Goal: Task Accomplishment & Management: Use online tool/utility

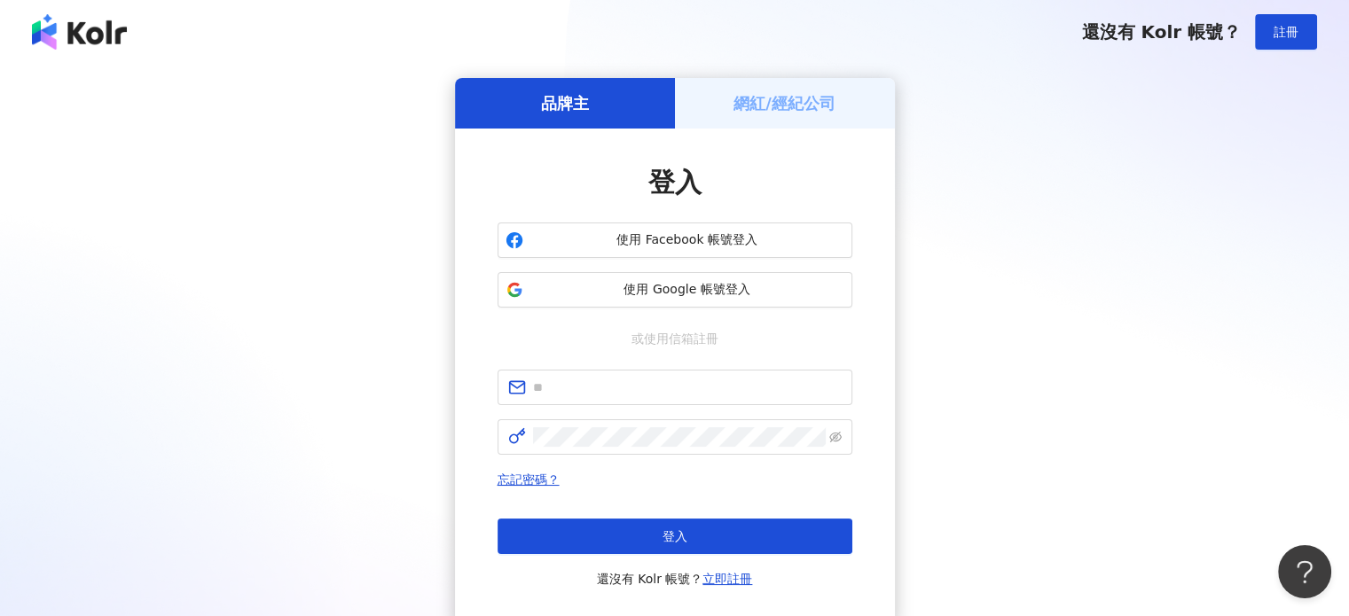
click at [487, 174] on div "登入 使用 Facebook 帳號登入 使用 Google 帳號登入 或使用信箱註冊 忘記密碼？ 登入 還沒有 Kolr 帳號？ 立即註冊" at bounding box center [675, 377] width 440 height 497
click at [835, 102] on h5 "網紅/經紀公司" at bounding box center [784, 103] width 102 height 22
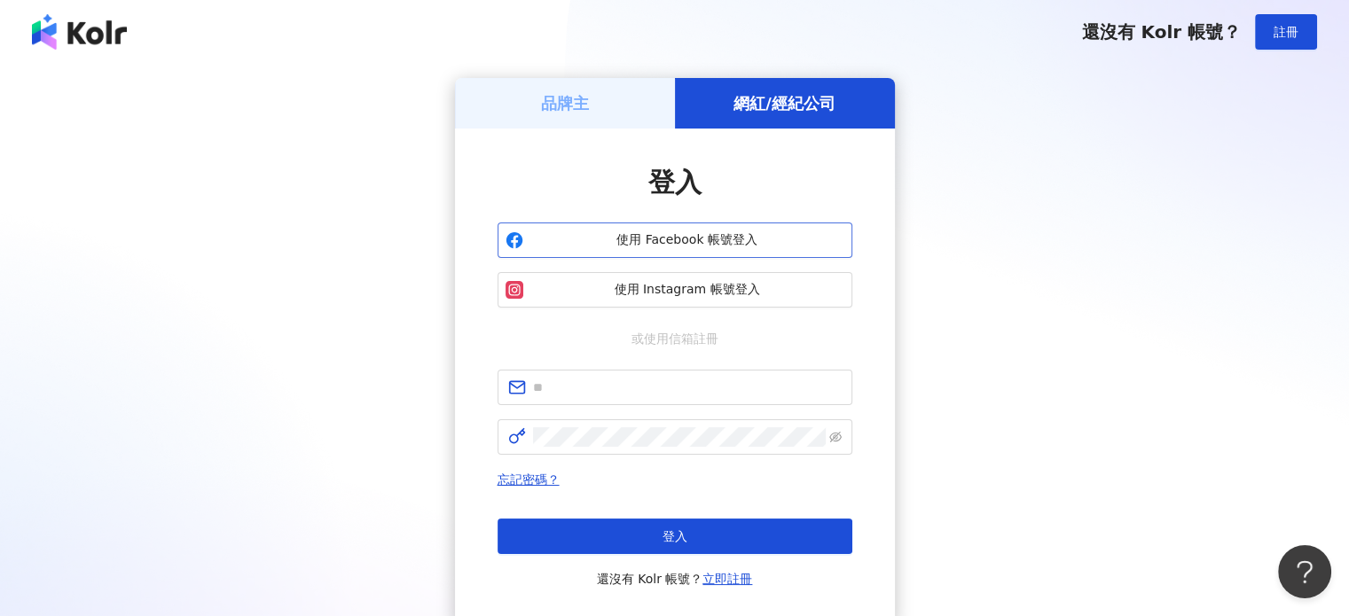
click at [679, 244] on span "使用 Facebook 帳號登入" at bounding box center [687, 240] width 314 height 18
click at [688, 243] on span "使用 Facebook 帳號登入" at bounding box center [687, 240] width 314 height 18
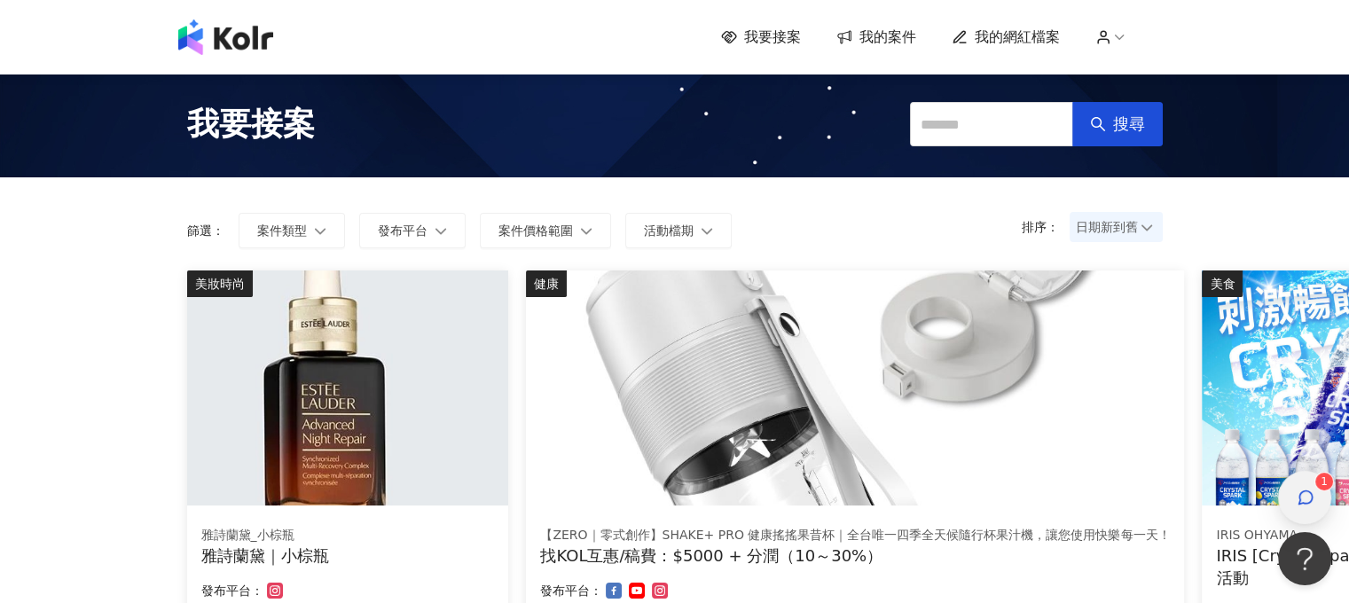
click at [1315, 500] on div "button" at bounding box center [1304, 498] width 23 height 40
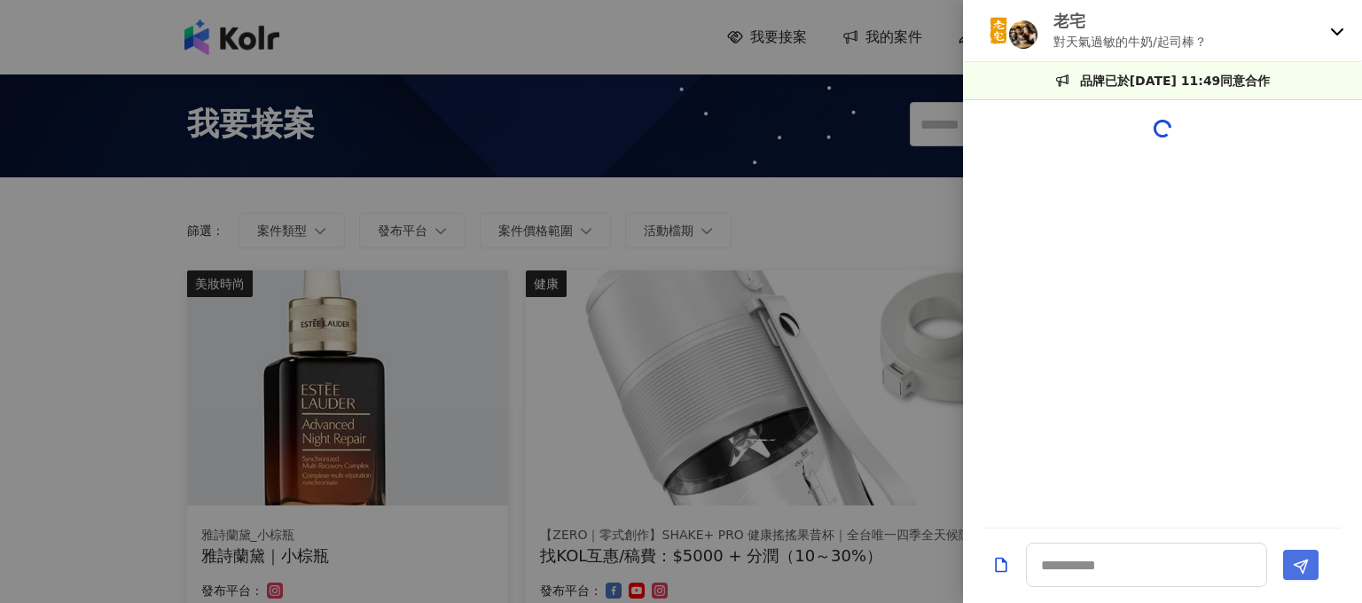
scroll to position [1729, 0]
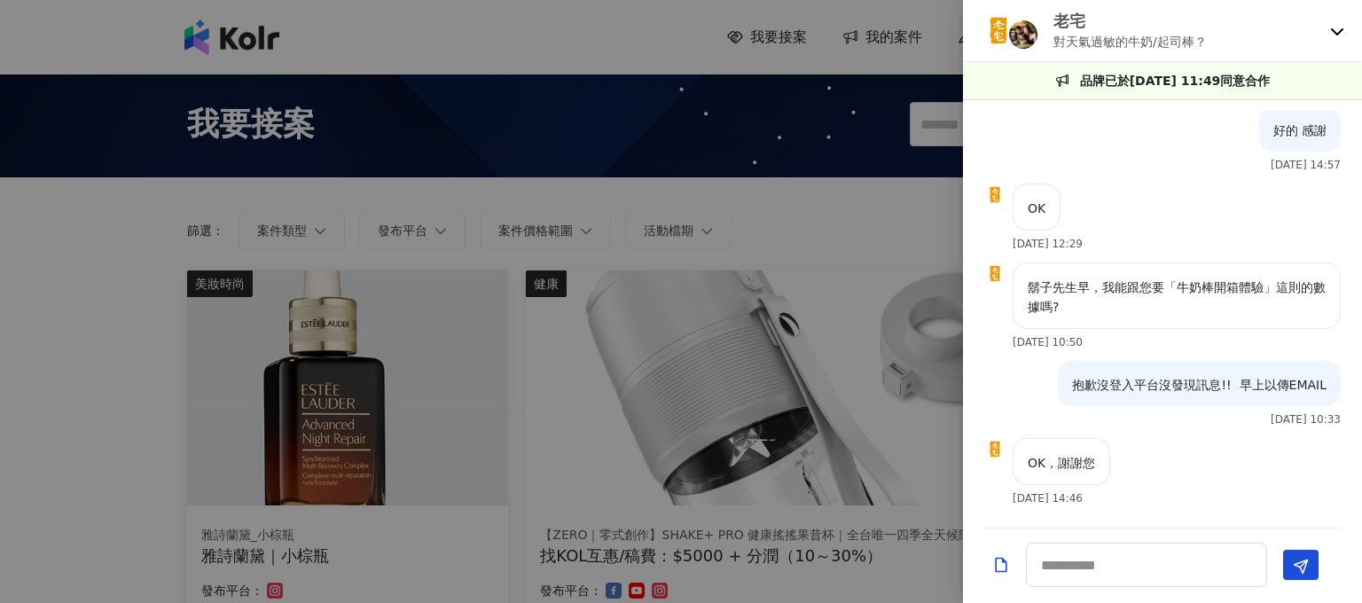
click at [1340, 28] on icon at bounding box center [1337, 31] width 14 height 14
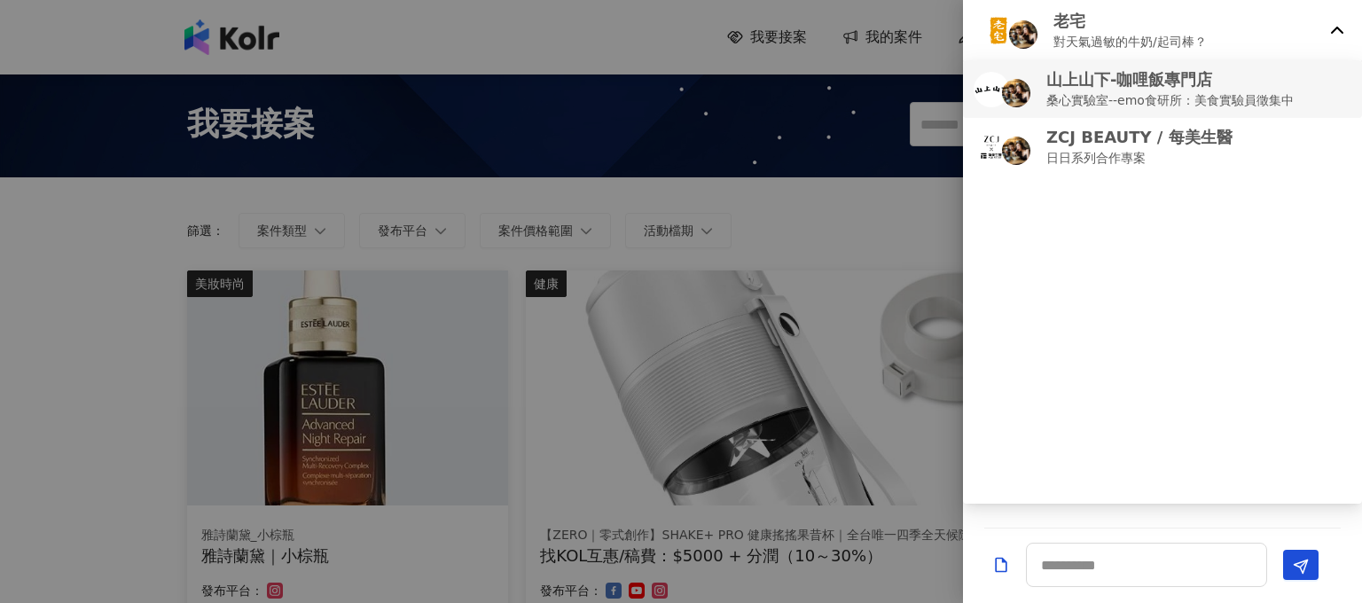
click at [1104, 89] on p "山上山下-咖哩飯專門店" at bounding box center [1170, 79] width 247 height 22
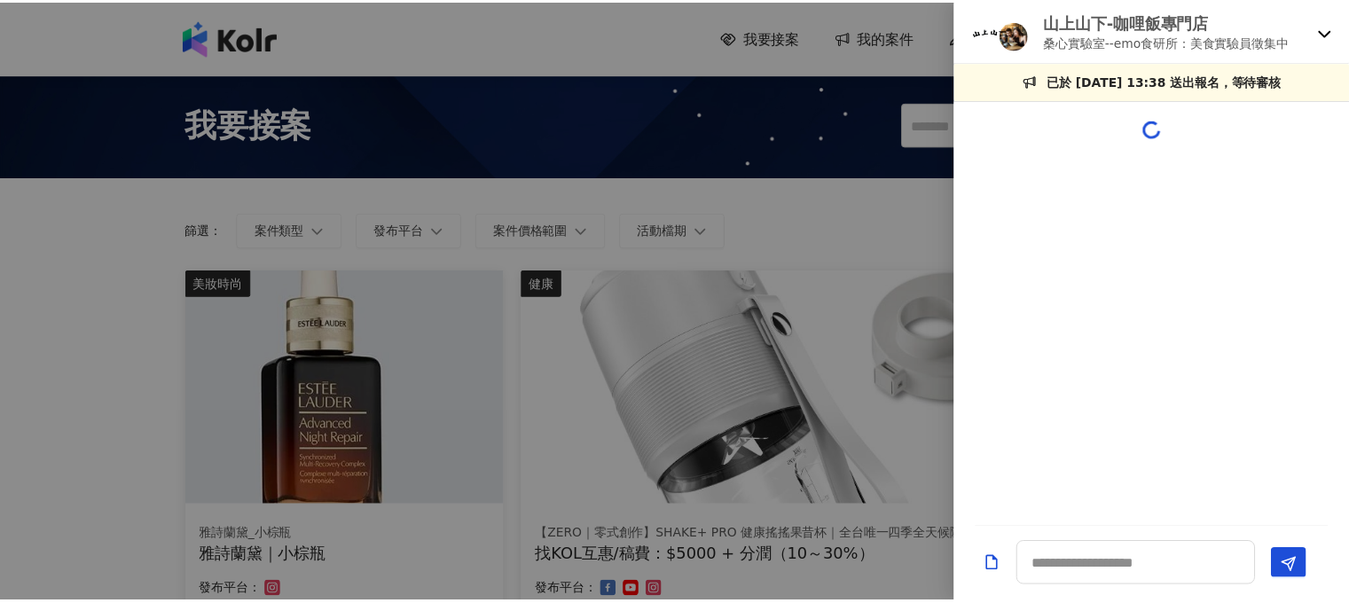
scroll to position [237, 0]
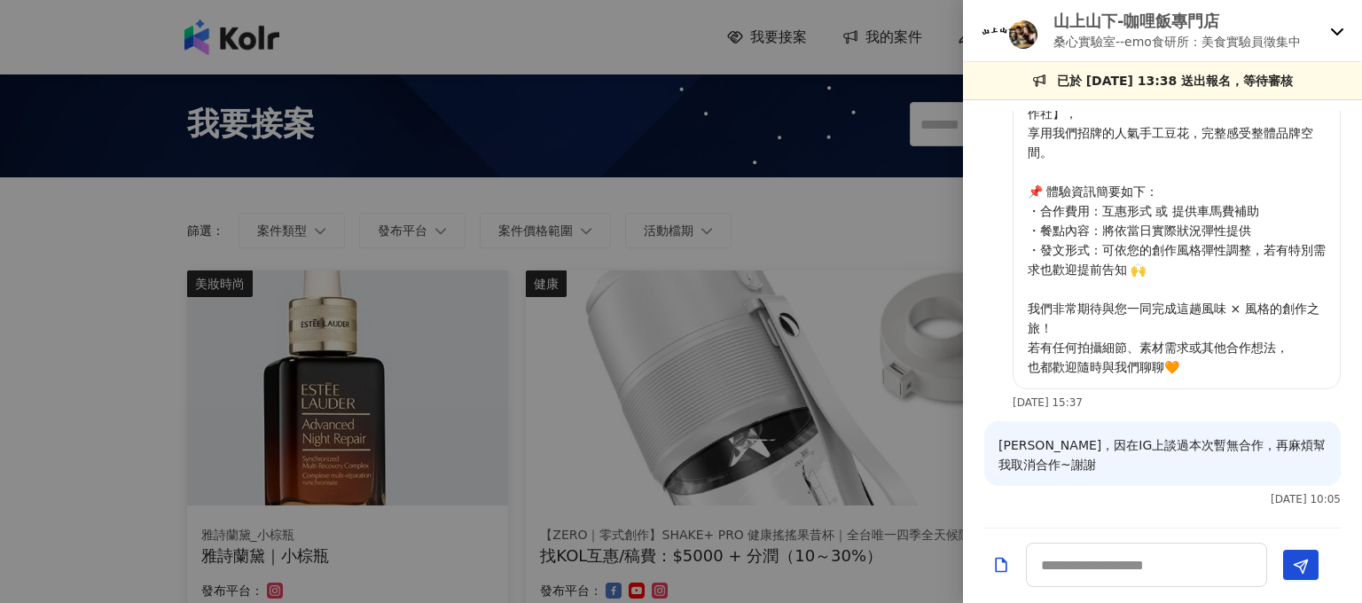
click at [866, 223] on div at bounding box center [681, 301] width 1362 height 603
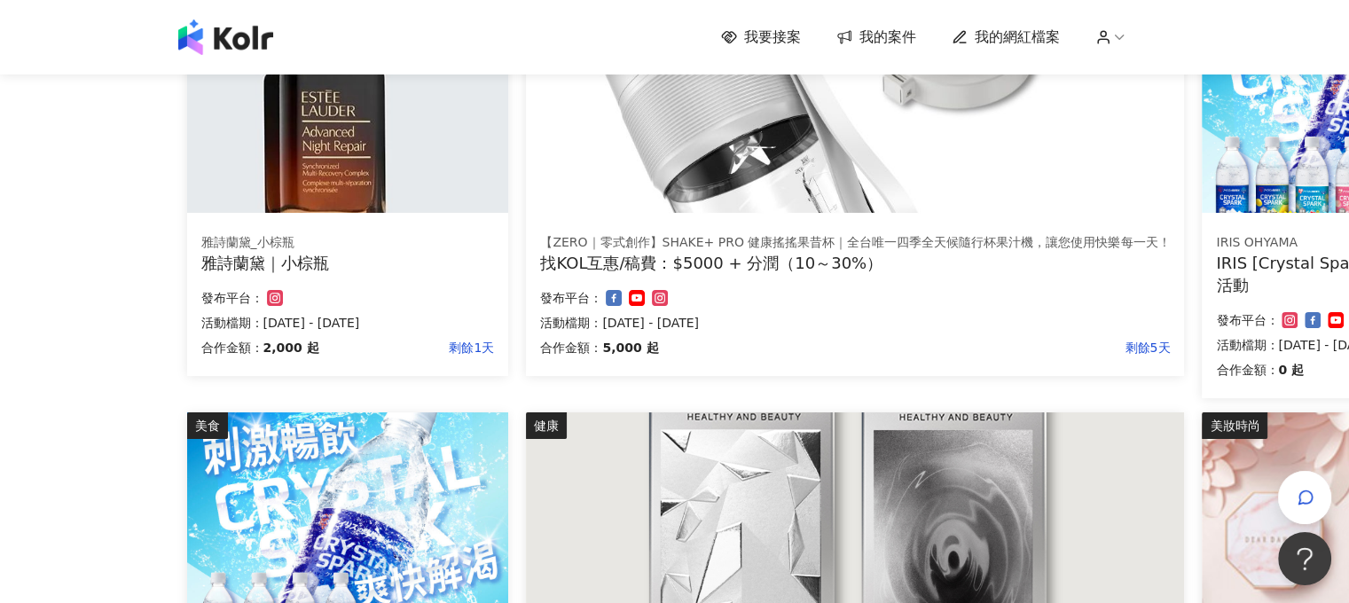
scroll to position [0, 0]
